Goal: Book appointment/travel/reservation

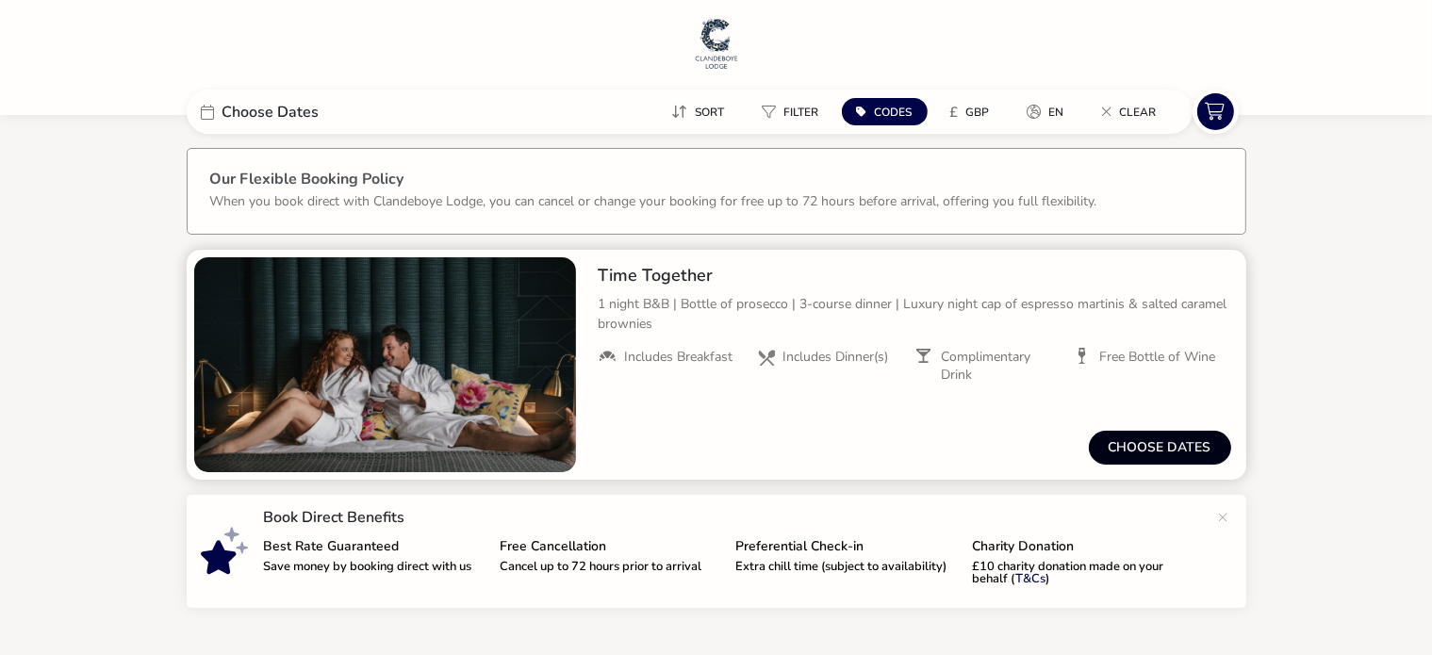
click at [1150, 451] on button "Choose dates" at bounding box center [1160, 448] width 142 height 34
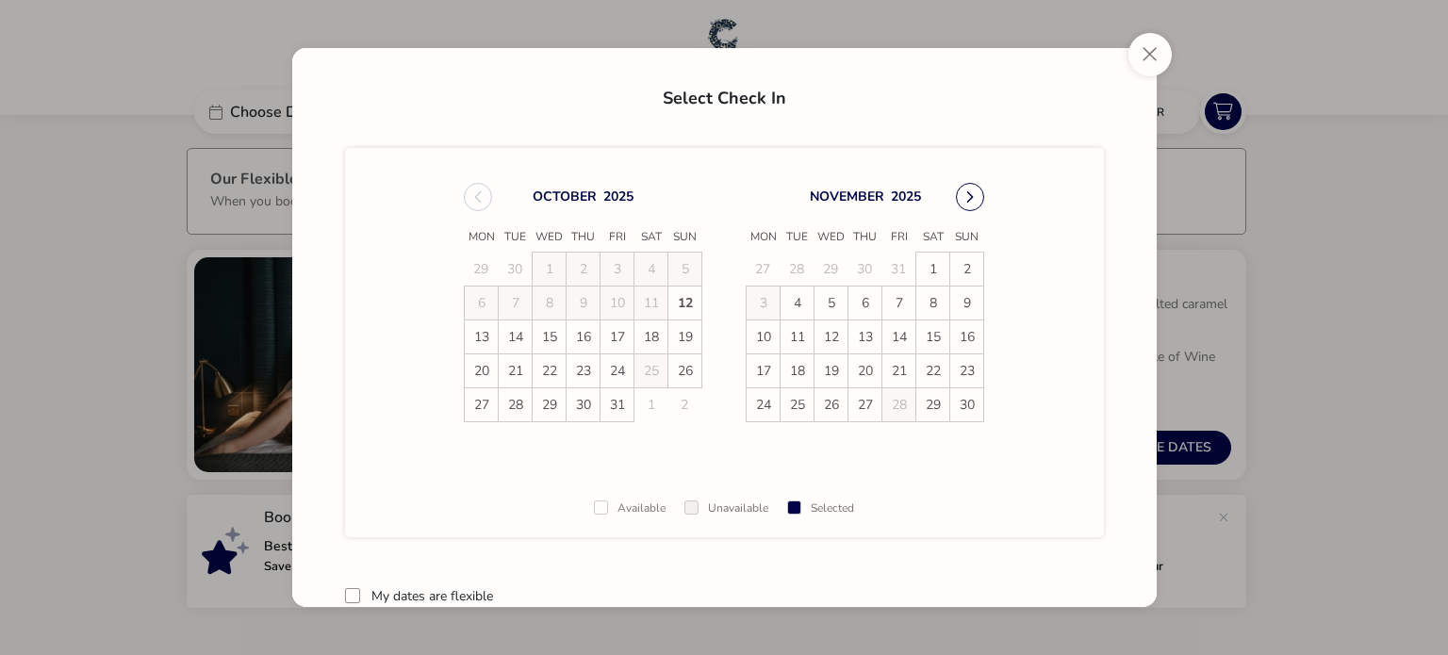
click at [965, 195] on icon "Next Month" at bounding box center [969, 196] width 13 height 13
click at [931, 303] on span "13" at bounding box center [932, 303] width 33 height 33
click at [957, 304] on span "14" at bounding box center [967, 303] width 33 height 33
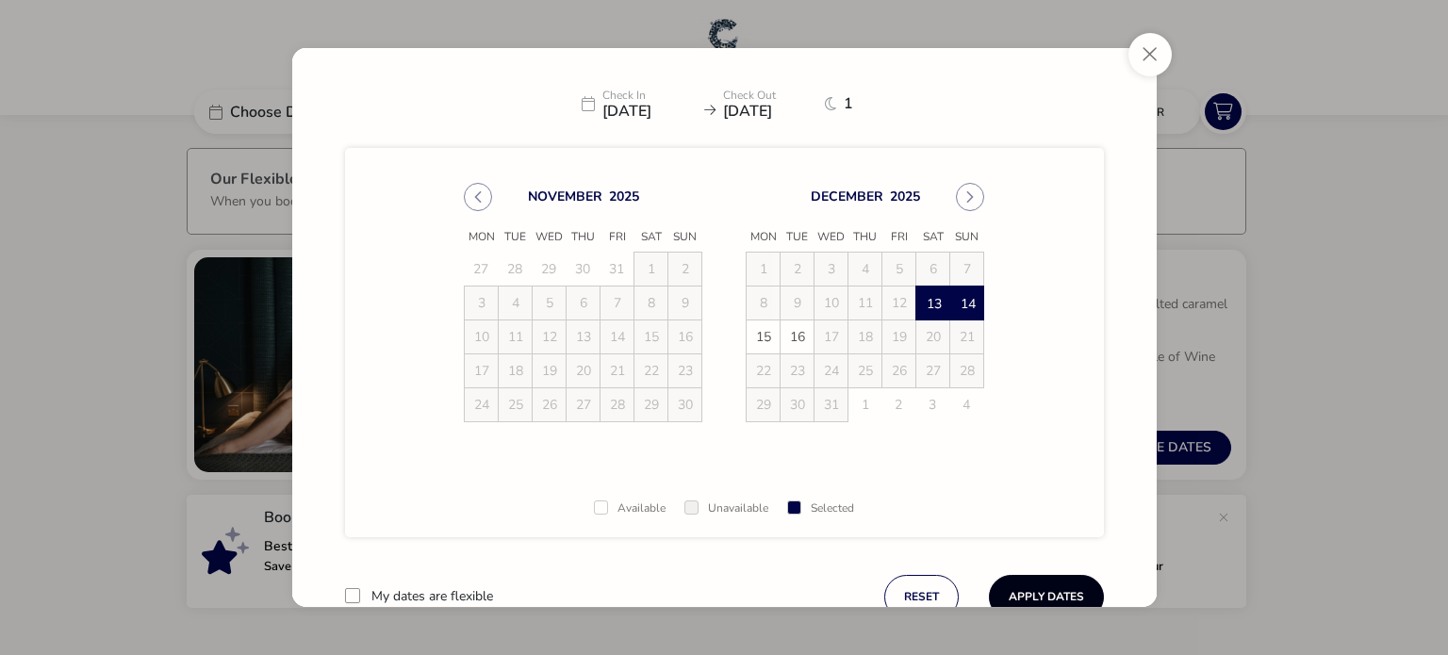
click at [1028, 586] on button "Apply Dates" at bounding box center [1046, 597] width 115 height 44
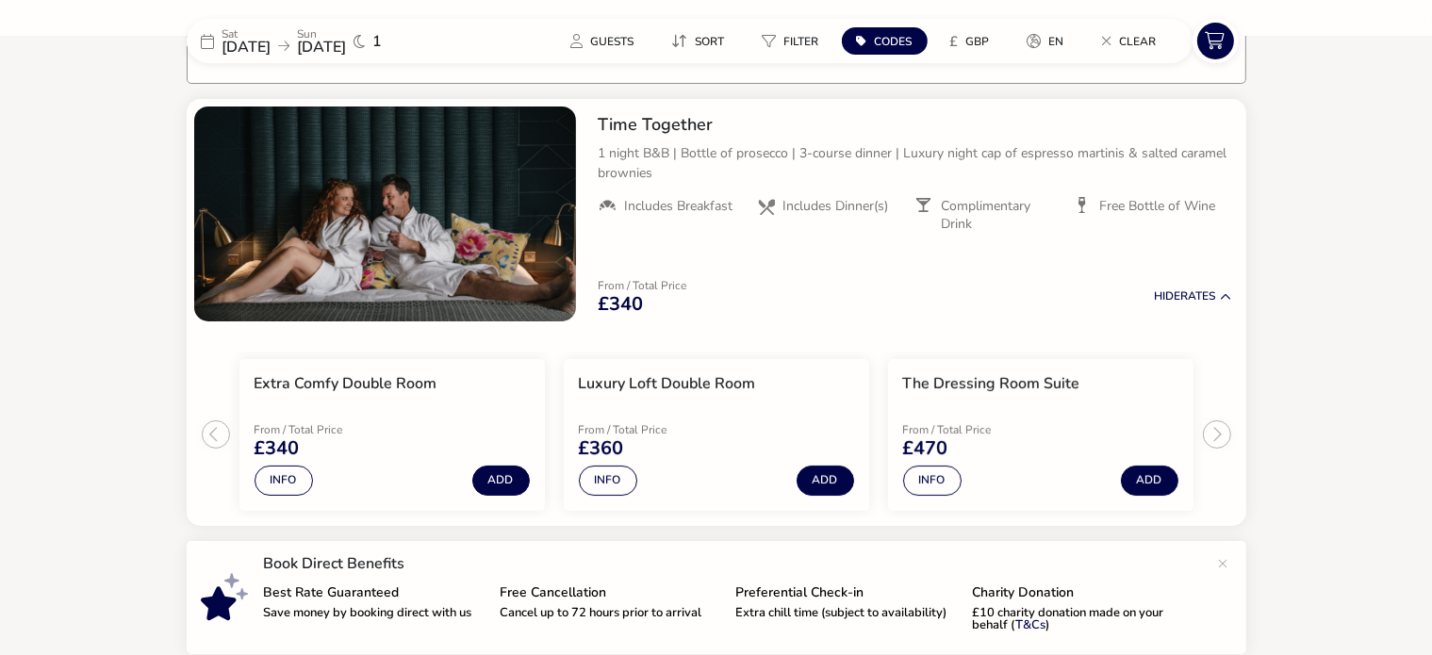
scroll to position [155, 0]
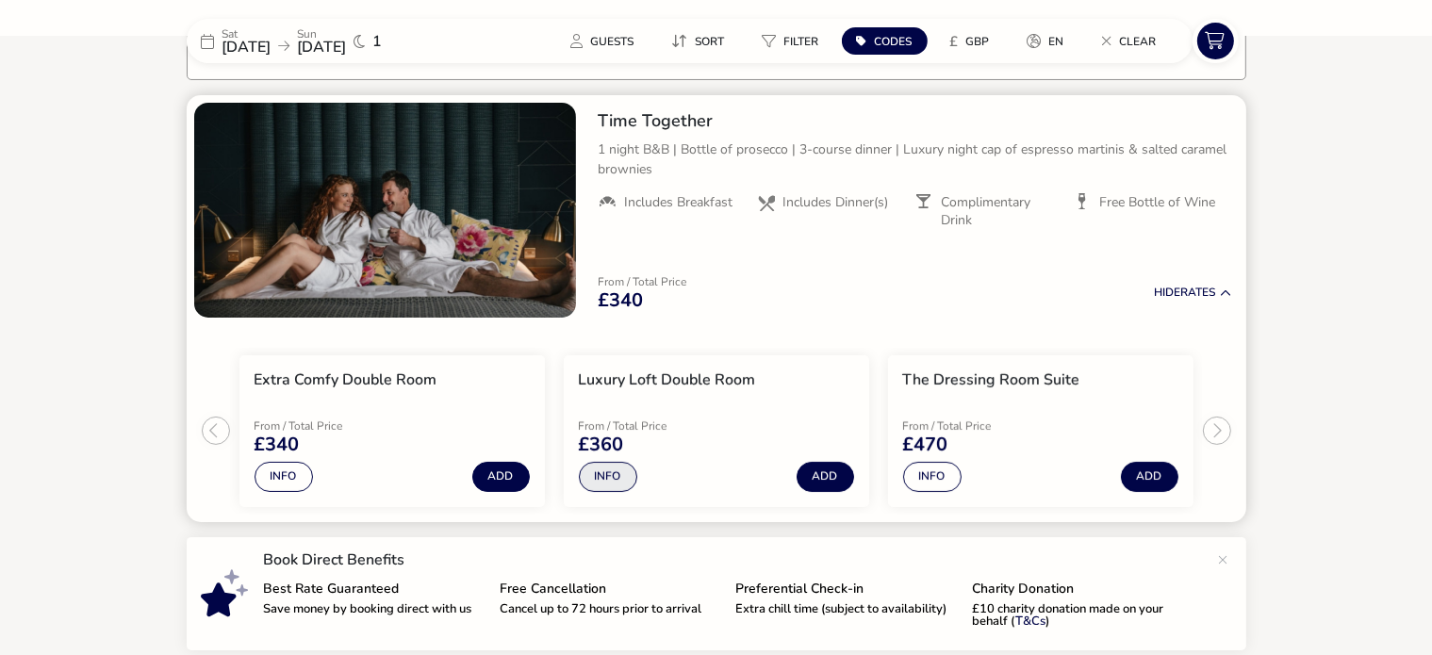
click at [604, 470] on button "Info" at bounding box center [608, 477] width 58 height 30
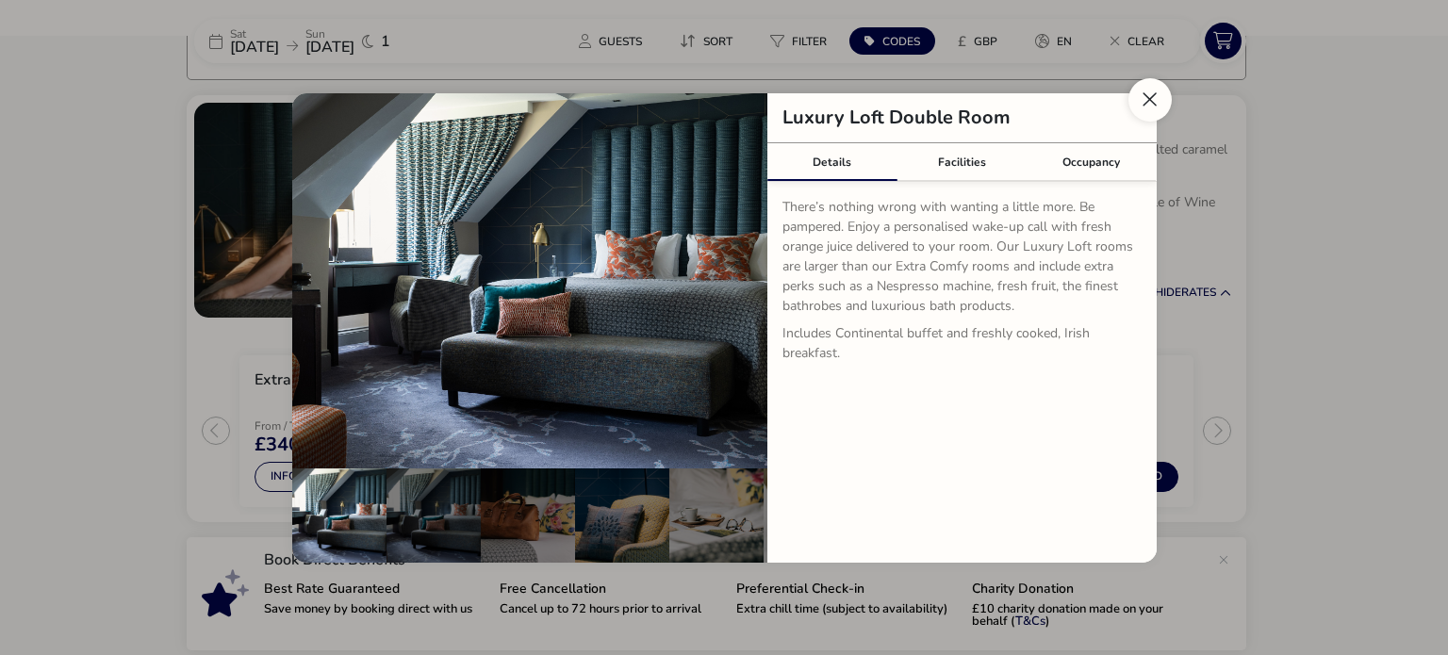
click at [1146, 85] on button "Close dialog" at bounding box center [1149, 99] width 43 height 43
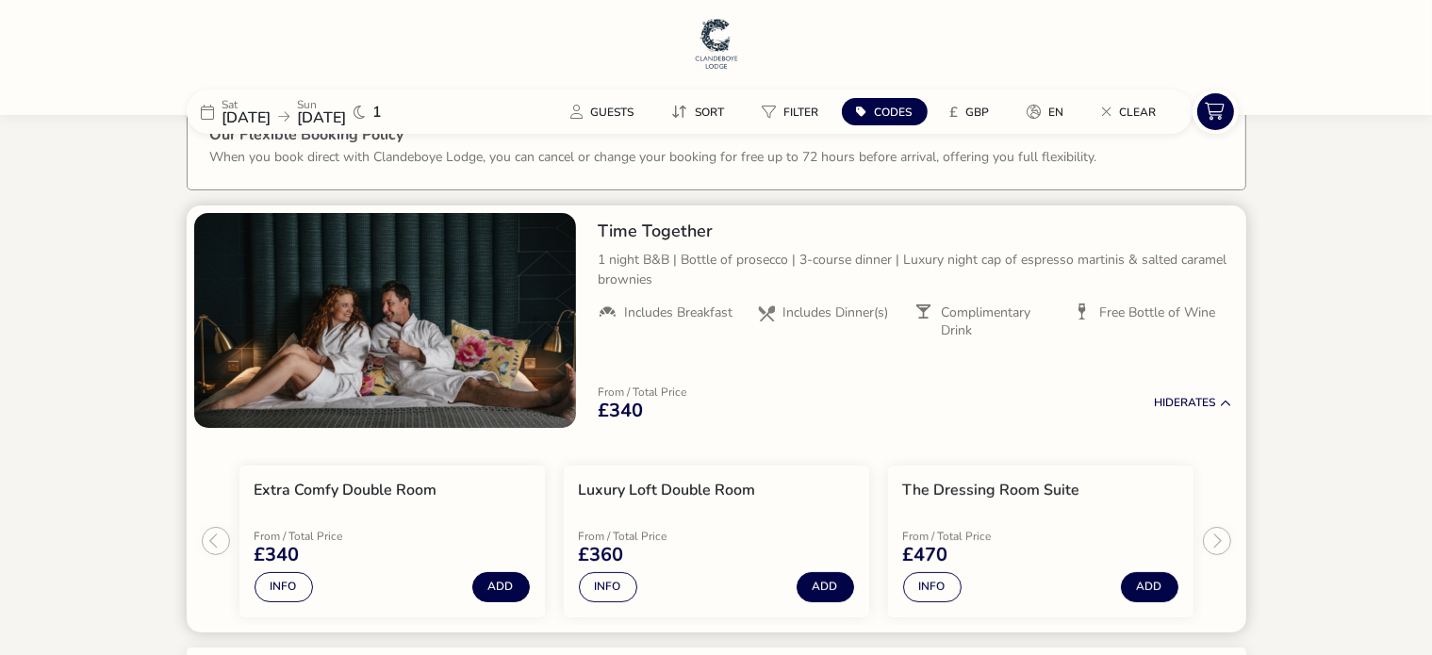
scroll to position [43, 0]
